Goal: Task Accomplishment & Management: Manage account settings

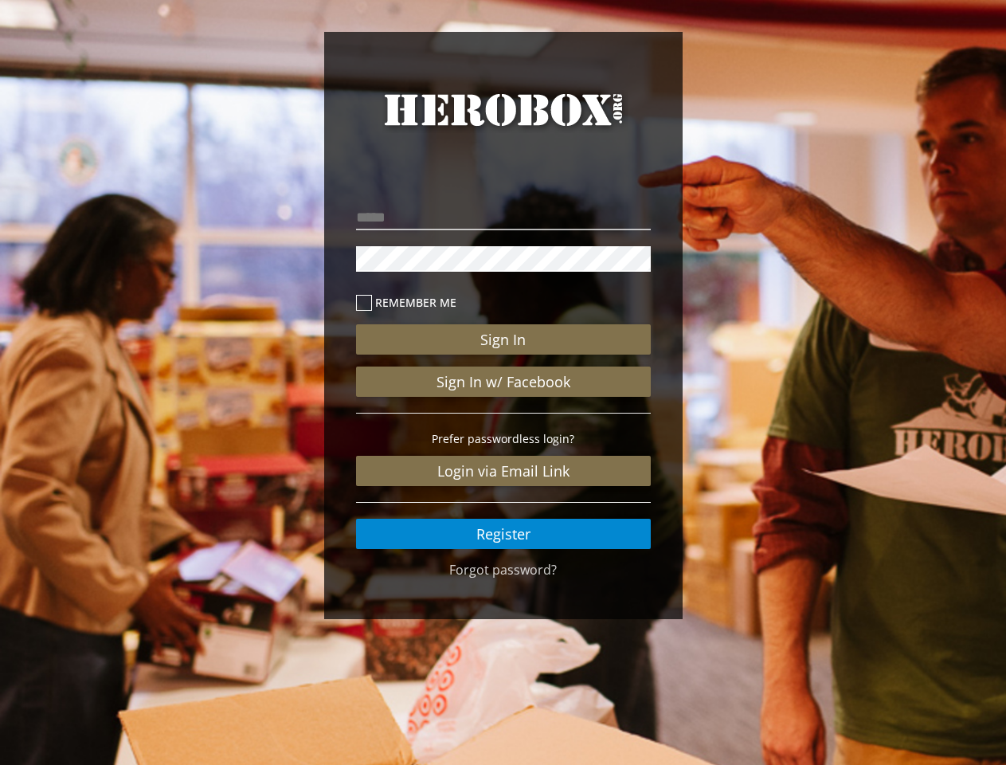
click at [504, 124] on link "HeroBox" at bounding box center [503, 124] width 295 height 73
